Goal: Task Accomplishment & Management: Complete application form

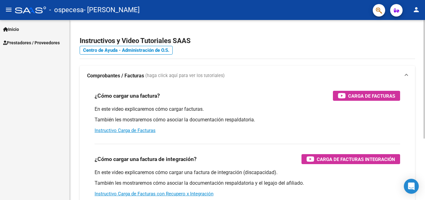
scroll to position [31, 0]
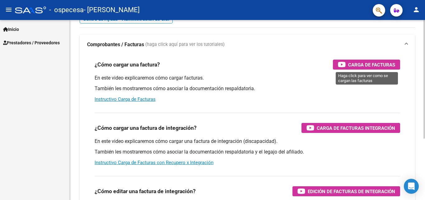
click at [360, 68] on span "Carga de Facturas" at bounding box center [372, 65] width 47 height 8
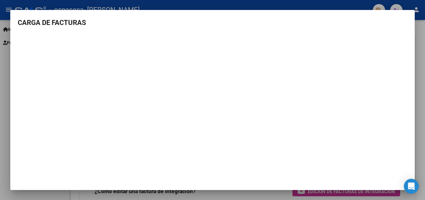
click at [420, 65] on div at bounding box center [212, 100] width 425 height 200
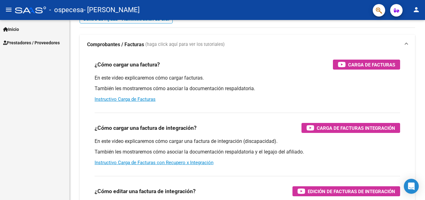
click at [50, 45] on span "Prestadores / Proveedores" at bounding box center [31, 42] width 57 height 7
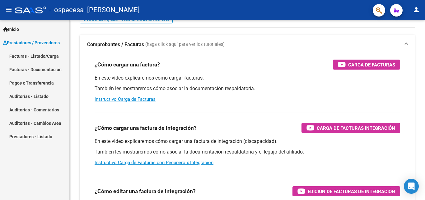
click at [49, 55] on link "Facturas - Listado/Carga" at bounding box center [34, 55] width 69 height 13
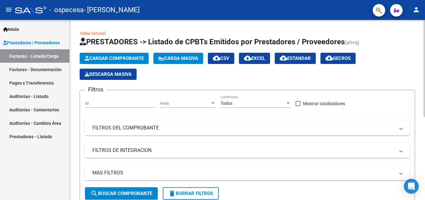
click at [124, 60] on span "Cargar Comprobante" at bounding box center [114, 58] width 59 height 6
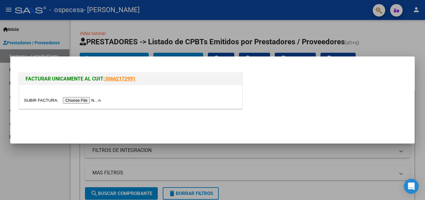
click at [75, 100] on input "file" at bounding box center [63, 100] width 79 height 7
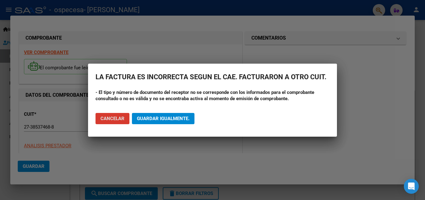
click at [117, 117] on span "Cancelar" at bounding box center [113, 119] width 24 height 6
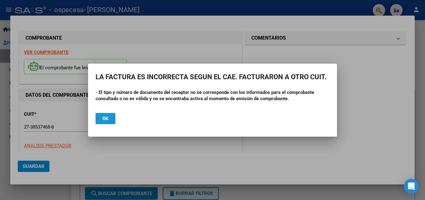
click at [111, 119] on button "Ok" at bounding box center [106, 118] width 20 height 11
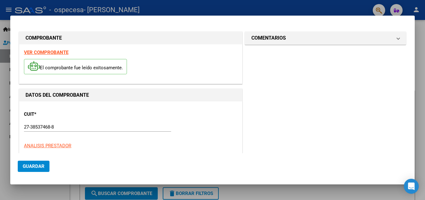
click at [55, 50] on strong "VER COMPROBANTE" at bounding box center [46, 53] width 45 height 6
click at [47, 195] on div at bounding box center [212, 100] width 425 height 200
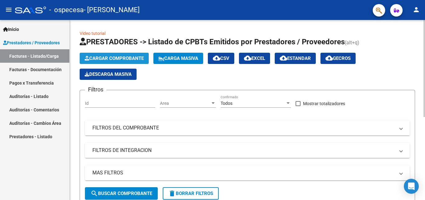
click at [115, 58] on span "Cargar Comprobante" at bounding box center [114, 58] width 59 height 6
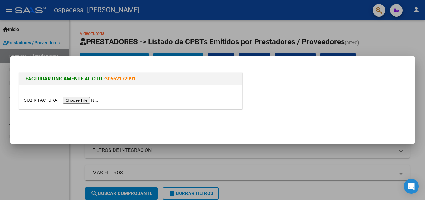
click at [92, 102] on input "file" at bounding box center [63, 100] width 79 height 7
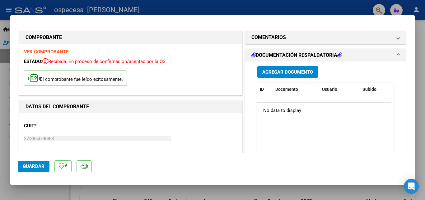
click at [288, 73] on span "Agregar Documento" at bounding box center [288, 72] width 51 height 6
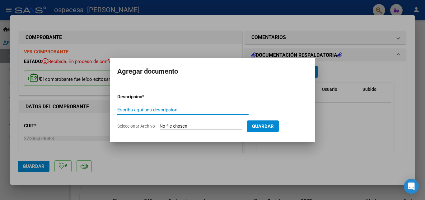
click at [170, 109] on input "Escriba aquí una descripcion" at bounding box center [182, 110] width 131 height 6
type input "Planilla"
click at [170, 125] on input "Seleccionar Archivo" at bounding box center [201, 126] width 83 height 6
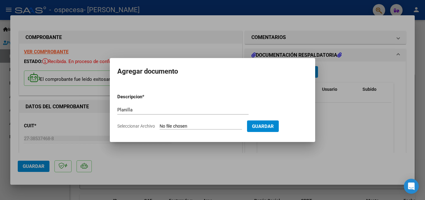
type input "C:\fakepath\Planilla Septiembre [PERSON_NAME].pdf"
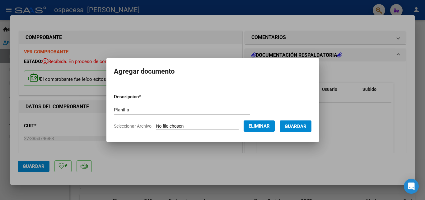
click at [299, 126] on span "Guardar" at bounding box center [296, 126] width 22 height 6
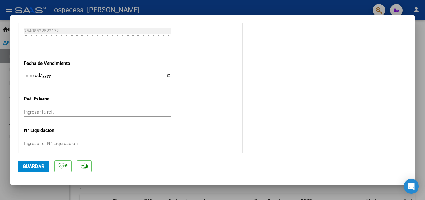
scroll to position [368, 0]
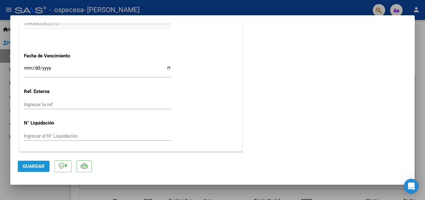
click at [31, 166] on span "Guardar" at bounding box center [34, 166] width 22 height 6
click at [420, 91] on div at bounding box center [212, 100] width 425 height 200
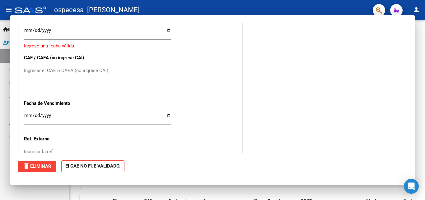
scroll to position [0, 0]
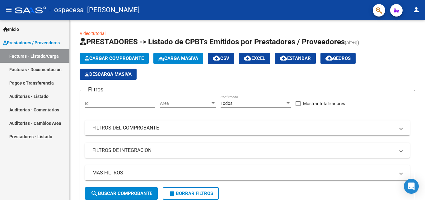
click at [37, 70] on link "Facturas - Documentación" at bounding box center [34, 69] width 69 height 13
